Goal: Information Seeking & Learning: Learn about a topic

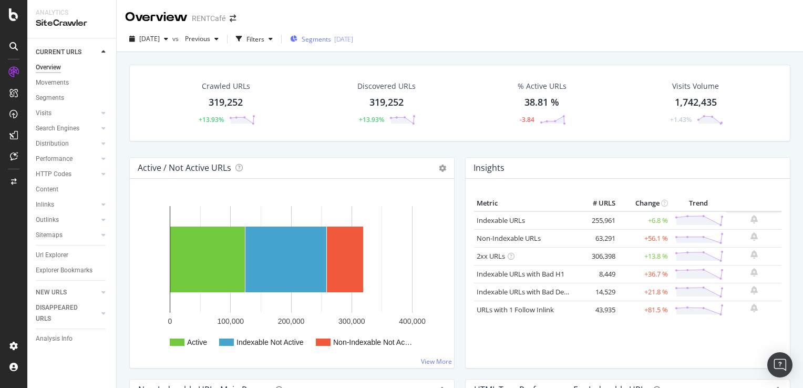
click at [331, 43] on span "Segments" at bounding box center [316, 39] width 29 height 9
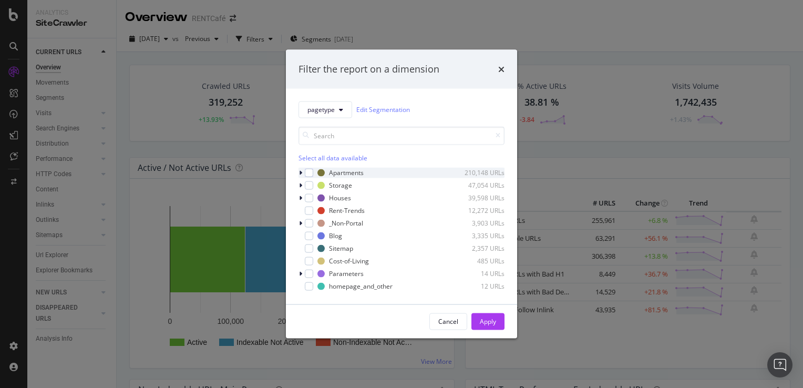
click at [301, 171] on icon "modal" at bounding box center [300, 172] width 3 height 6
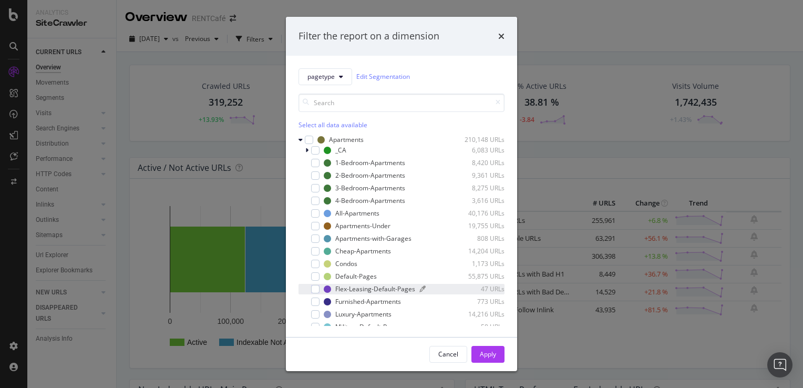
drag, startPoint x: 360, startPoint y: 277, endPoint x: 384, endPoint y: 290, distance: 27.3
click at [360, 277] on div "Default-Pages" at bounding box center [356, 276] width 42 height 9
click at [488, 352] on div "Apply" at bounding box center [488, 354] width 16 height 9
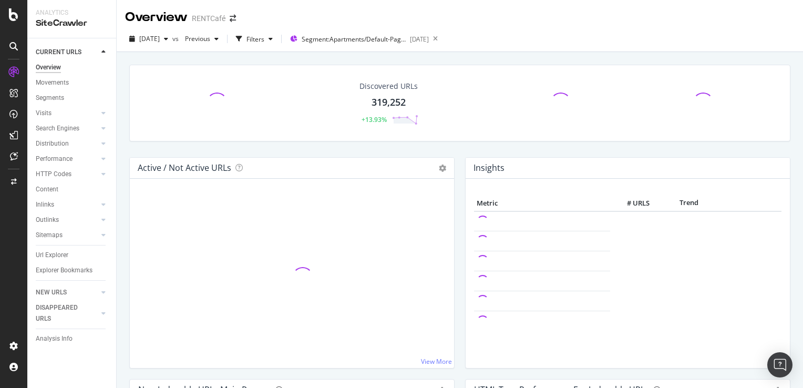
drag, startPoint x: 50, startPoint y: 258, endPoint x: 159, endPoint y: 238, distance: 110.6
click at [50, 258] on div "Url Explorer" at bounding box center [52, 255] width 33 height 11
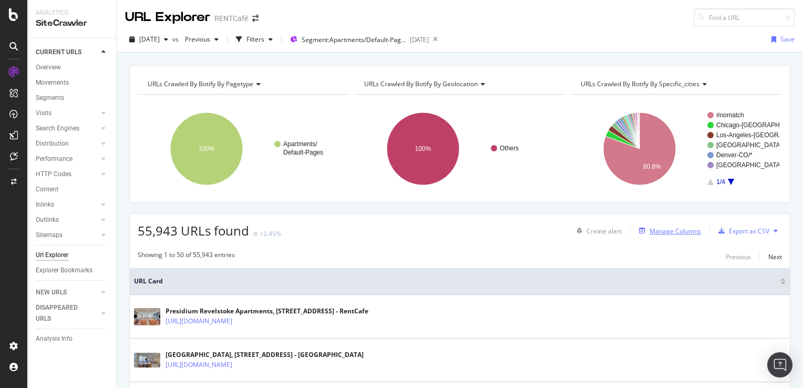
click at [664, 232] on div "Manage Columns" at bounding box center [676, 231] width 52 height 9
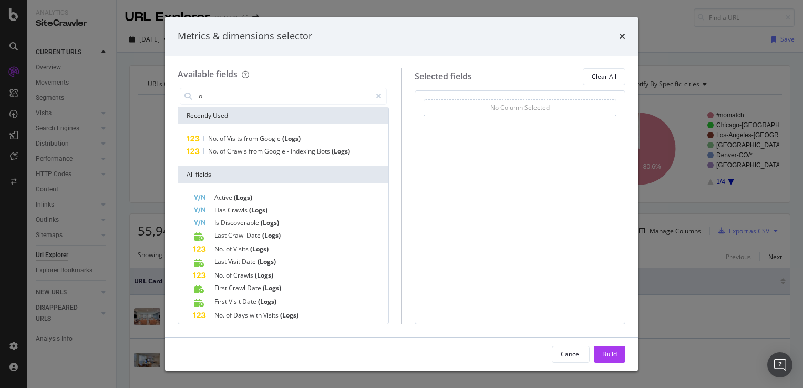
type input "l"
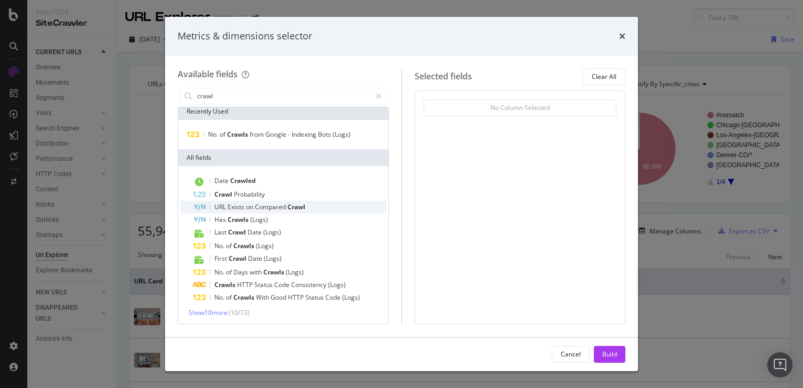
scroll to position [5, 0]
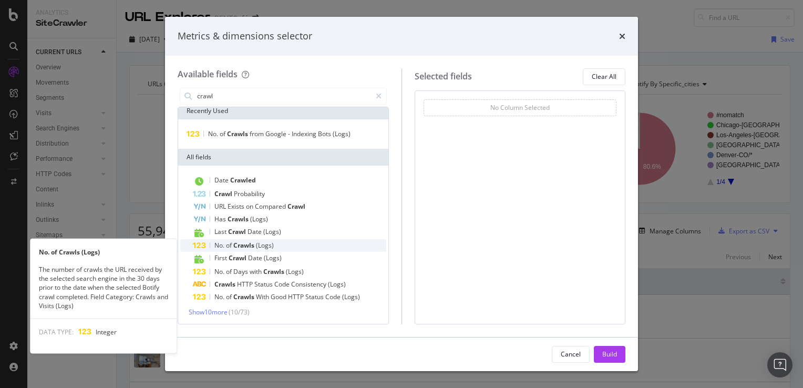
type input "crawl"
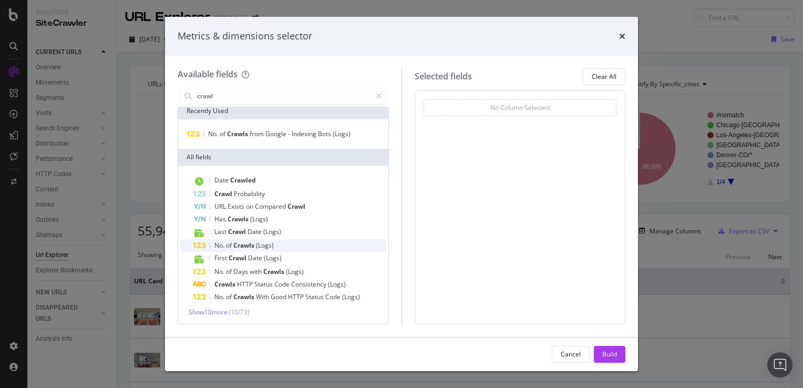
click at [252, 244] on span "Crawls" at bounding box center [244, 245] width 23 height 9
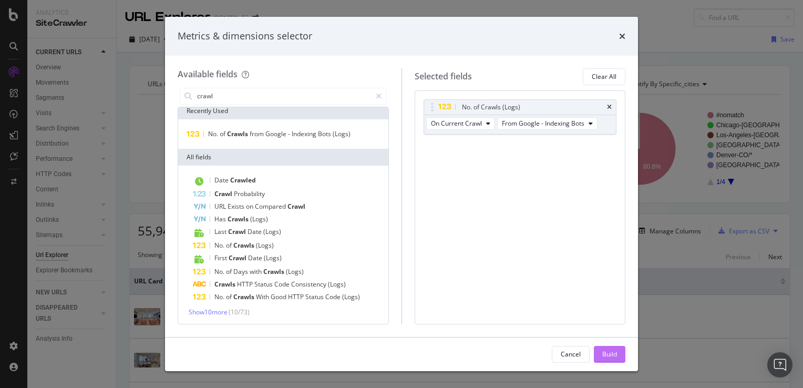
click at [608, 356] on div "Build" at bounding box center [609, 354] width 15 height 9
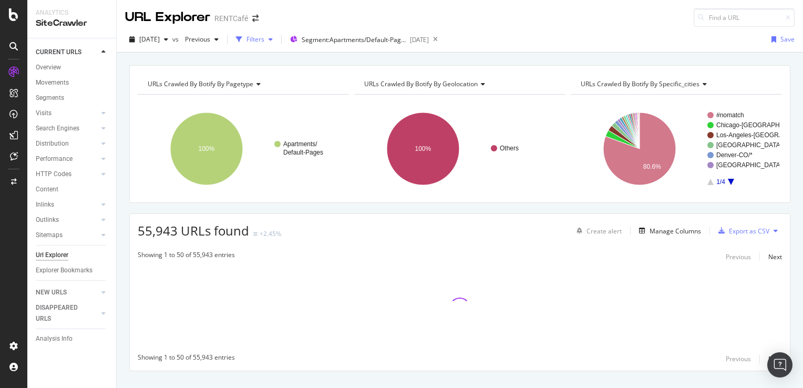
click at [264, 41] on div "Filters" at bounding box center [256, 39] width 18 height 9
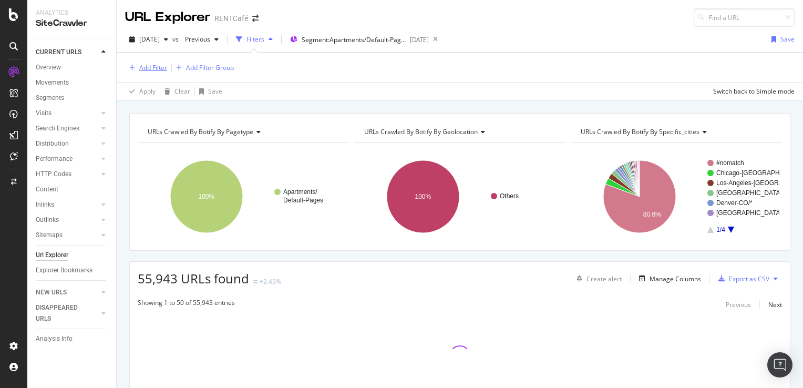
click at [155, 67] on div "Add Filter" at bounding box center [153, 67] width 28 height 9
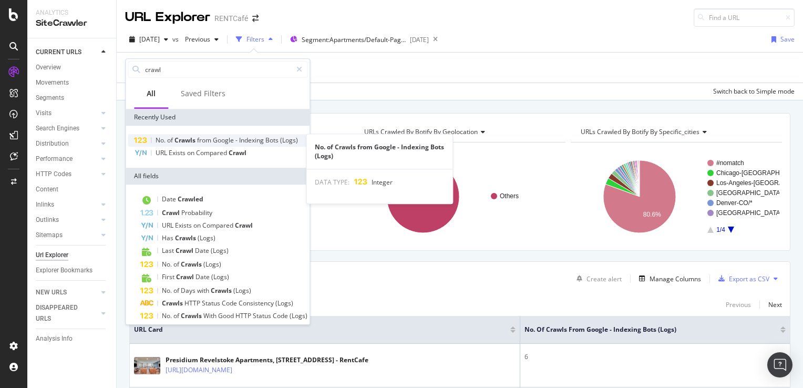
type input "crawl"
click at [196, 141] on span "Crawls" at bounding box center [186, 140] width 23 height 9
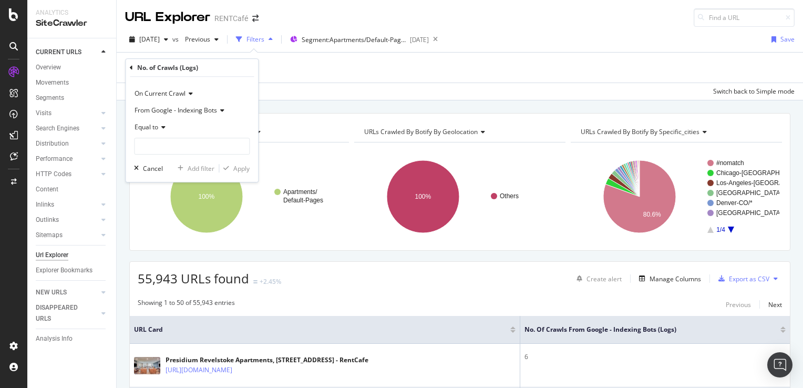
click at [158, 127] on span "Equal to" at bounding box center [147, 126] width 24 height 9
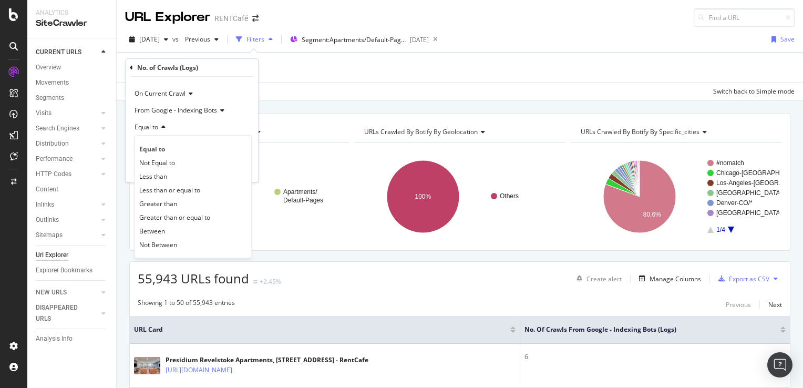
click at [158, 127] on span "Equal to" at bounding box center [147, 126] width 24 height 9
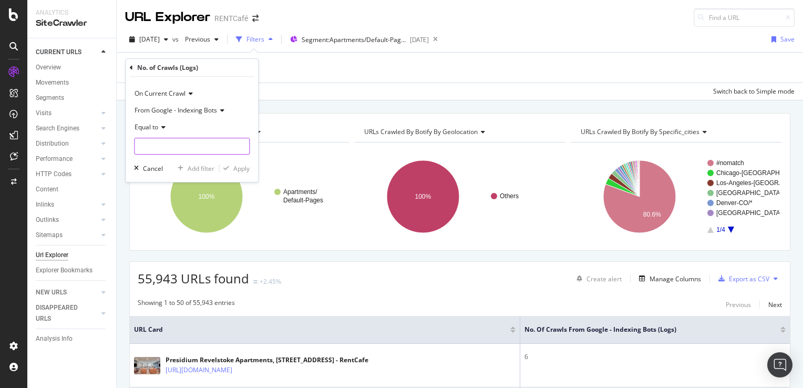
click at [165, 147] on input "number" at bounding box center [192, 146] width 116 height 17
type input "0"
click at [245, 168] on div "Apply" at bounding box center [241, 168] width 16 height 9
